Goal: Book appointment/travel/reservation

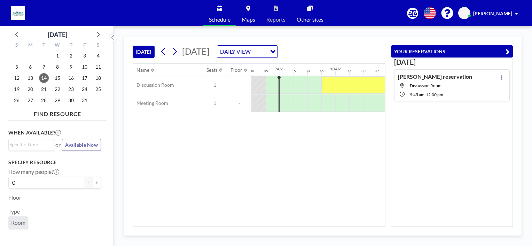
scroll to position [0, 473]
click at [361, 82] on div at bounding box center [383, 84] width 125 height 17
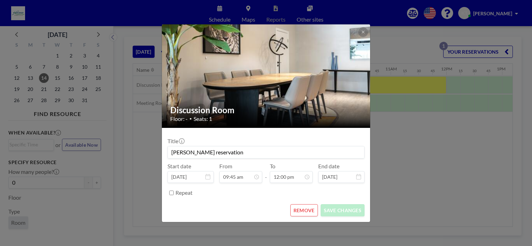
click at [232, 154] on input "Keith's reservation" at bounding box center [266, 152] width 196 height 12
click at [228, 146] on input "Keith's reservation" at bounding box center [266, 152] width 196 height 12
type input "[PERSON_NAME] reservation -Tembuse"
click at [357, 207] on button "SAVE CHANGES" at bounding box center [342, 210] width 44 height 12
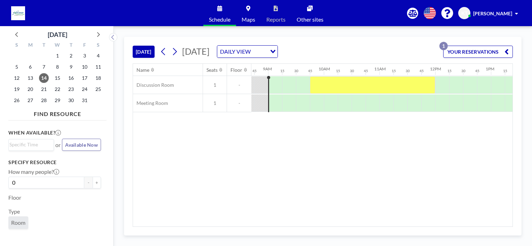
scroll to position [0, 487]
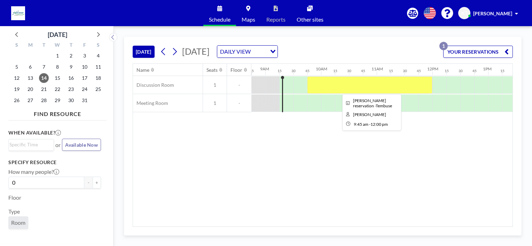
click at [420, 83] on div at bounding box center [369, 84] width 125 height 17
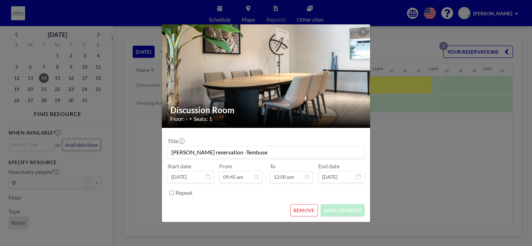
drag, startPoint x: 249, startPoint y: 154, endPoint x: 239, endPoint y: 152, distance: 10.0
click at [239, 152] on input "[PERSON_NAME] reservation -Tembuse" at bounding box center [266, 152] width 196 height 12
type input "[PERSON_NAME] reservation -Tembusu"
click at [345, 213] on button "SAVE CHANGES" at bounding box center [342, 210] width 44 height 12
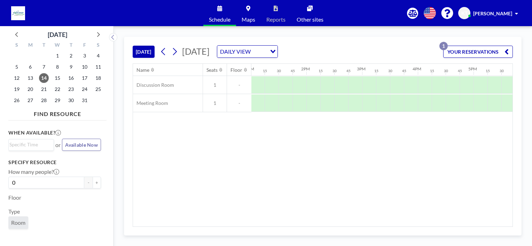
scroll to position [0, 725]
click at [328, 83] on div at bounding box center [326, 84] width 14 height 17
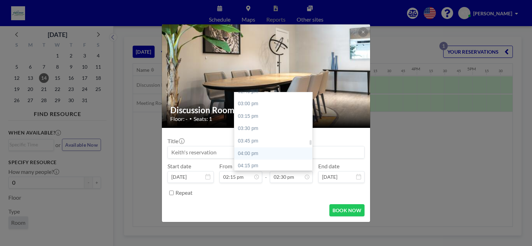
scroll to position [753, 0]
click at [252, 137] on div "04:00 pm" at bounding box center [274, 138] width 81 height 13
type input "04:00 pm"
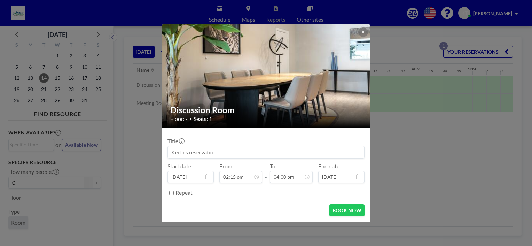
scroll to position [0, 0]
click at [223, 150] on input at bounding box center [266, 152] width 196 height 12
click at [228, 153] on input at bounding box center [266, 152] width 196 height 12
click at [232, 156] on input at bounding box center [266, 152] width 196 height 12
click at [222, 151] on input at bounding box center [266, 152] width 196 height 12
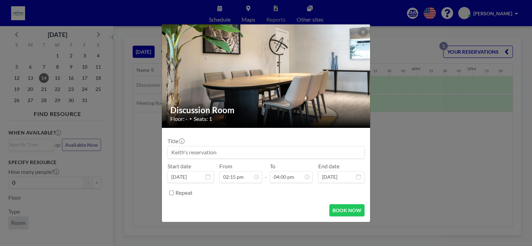
scroll to position [793, 0]
click at [222, 152] on input at bounding box center [266, 152] width 196 height 12
click at [170, 151] on input "Tembusu" at bounding box center [266, 152] width 196 height 12
type input "Keith - Tembusu"
click at [343, 208] on button "BOOK NOW" at bounding box center [346, 210] width 35 height 12
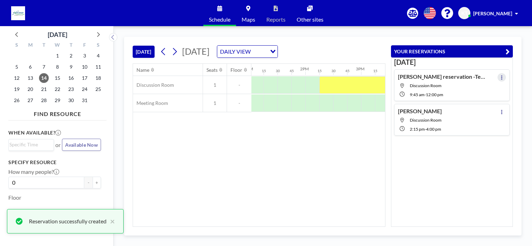
click at [497, 74] on button at bounding box center [501, 77] width 8 height 8
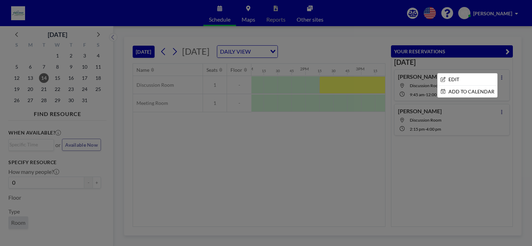
click at [225, 164] on div at bounding box center [266, 123] width 532 height 246
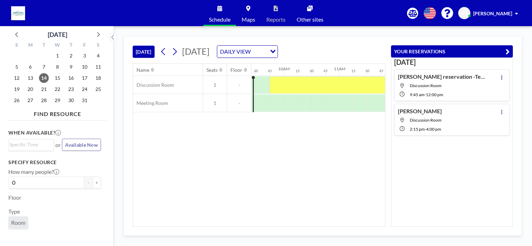
scroll to position [0, 536]
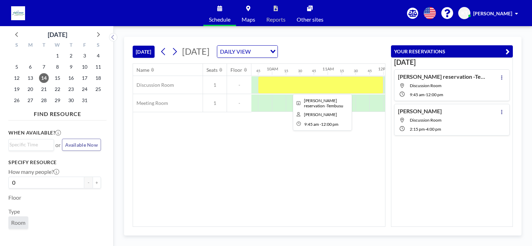
click at [305, 86] on div at bounding box center [320, 84] width 125 height 17
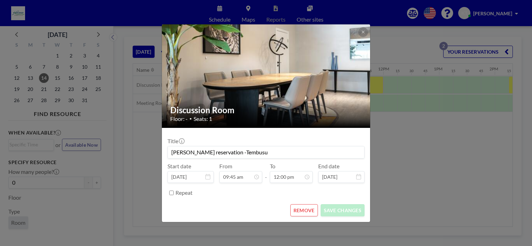
scroll to position [594, 0]
click at [304, 213] on button "REMOVE" at bounding box center [303, 210] width 27 height 12
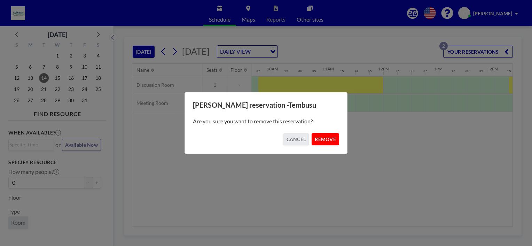
click at [330, 139] on button "REMOVE" at bounding box center [324, 139] width 27 height 12
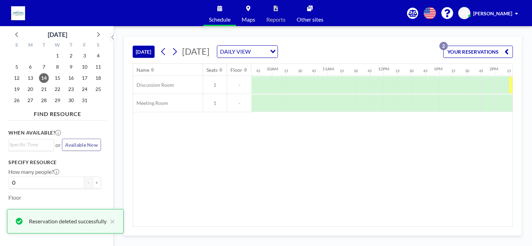
drag, startPoint x: 320, startPoint y: 226, endPoint x: 379, endPoint y: 226, distance: 58.8
click at [379, 226] on div "TODAY Tuesday, October 14, 2025 DAILY VIEW Loading... YOUR RESERVATIONS 2 Name …" at bounding box center [322, 136] width 397 height 199
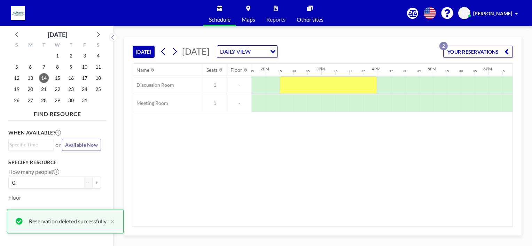
scroll to position [0, 763]
